Goal: Information Seeking & Learning: Learn about a topic

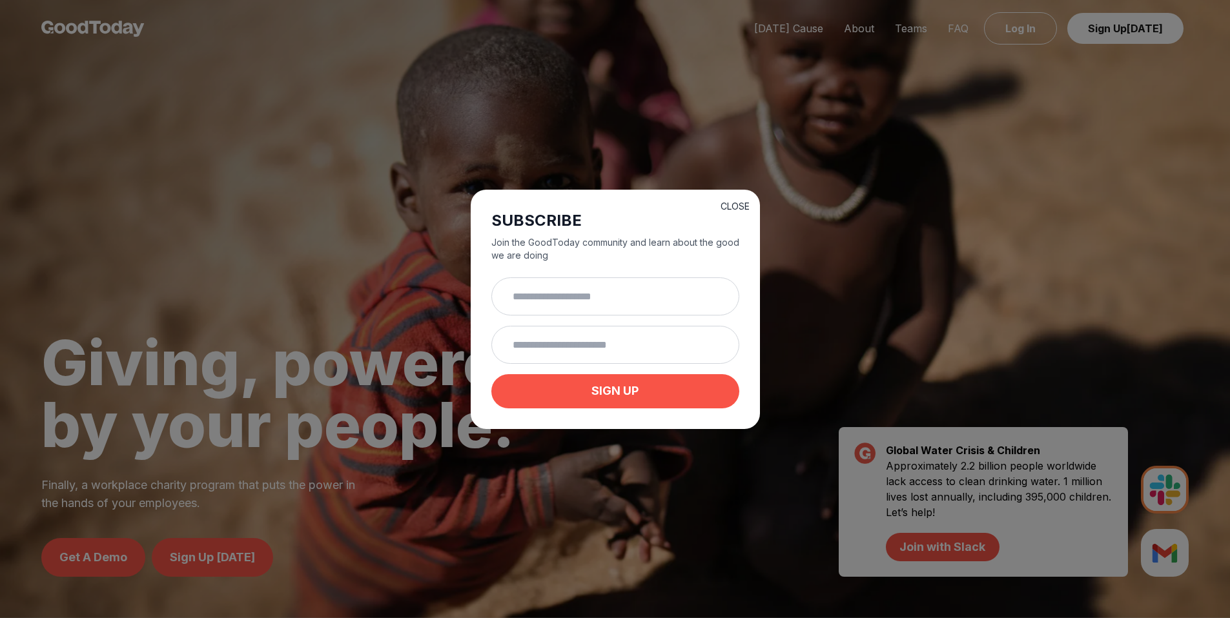
click at [724, 204] on button "CLOSE" at bounding box center [734, 206] width 29 height 13
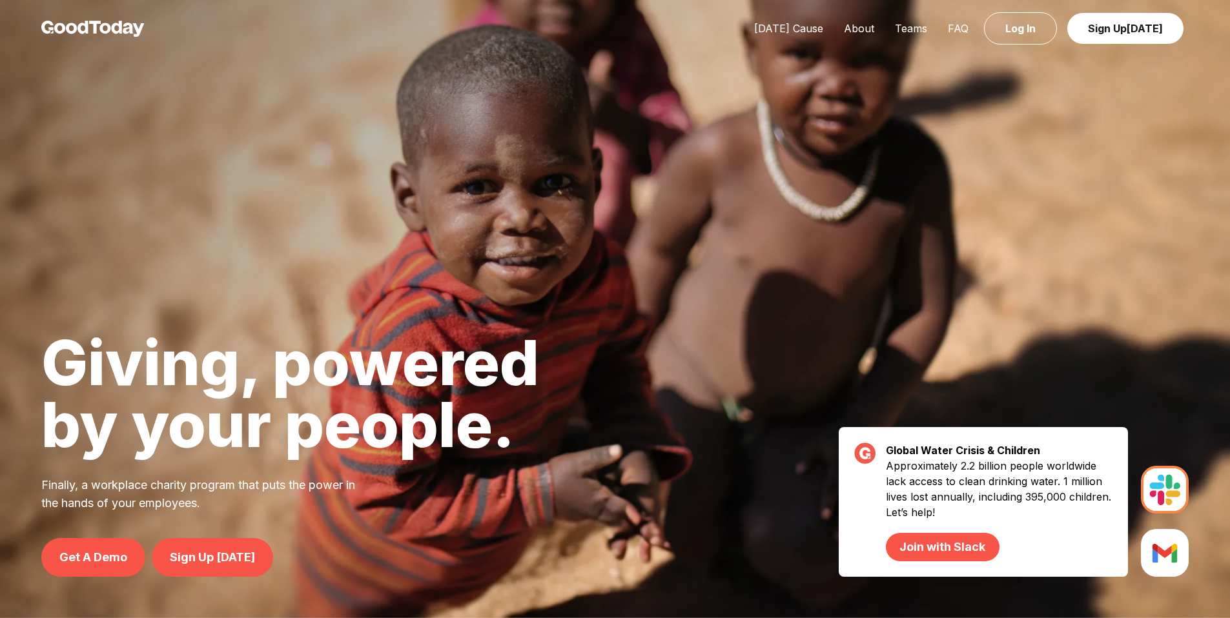
click at [800, 34] on div "[DATE] Cause About Teams FAQ Log In Sign Up [DATE]" at bounding box center [966, 29] width 445 height 16
click at [799, 31] on link "[DATE] Cause" at bounding box center [789, 28] width 90 height 13
